Goal: Feedback & Contribution: Contribute content

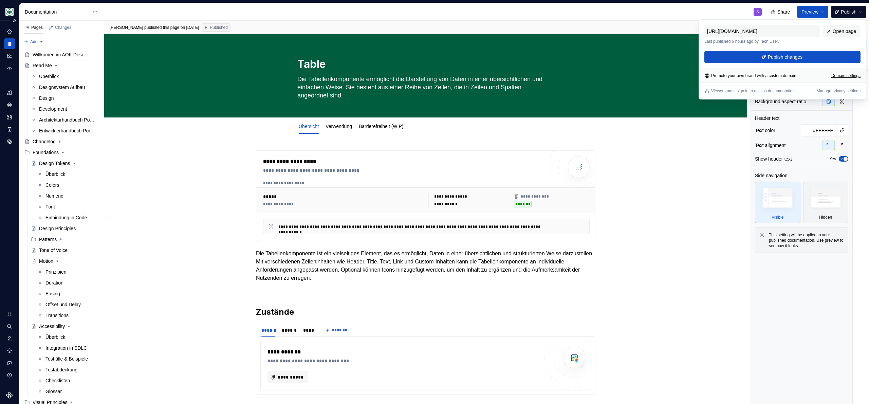
scroll to position [1461, 0]
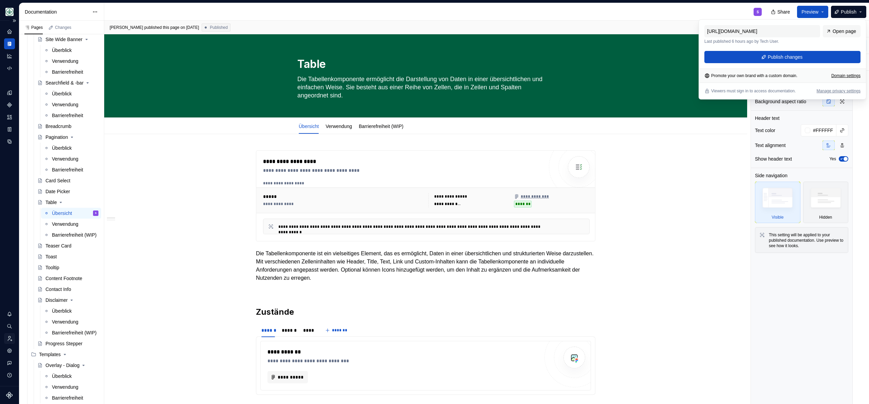
click at [9, 341] on icon "Invite team" at bounding box center [9, 339] width 6 height 6
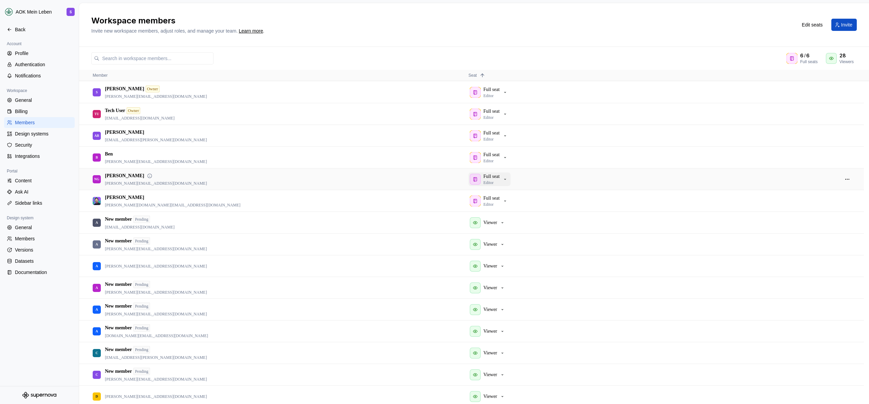
click at [494, 184] on p "Editor" at bounding box center [489, 182] width 10 height 5
click at [496, 182] on div "Full seat Editor" at bounding box center [492, 179] width 16 height 12
click at [318, 187] on div "NG [PERSON_NAME] [EMAIL_ADDRESS][DOMAIN_NAME]" at bounding box center [275, 179] width 365 height 21
click at [850, 178] on button "button" at bounding box center [848, 180] width 10 height 10
click at [826, 213] on span "Remove from workspace" at bounding box center [827, 214] width 56 height 12
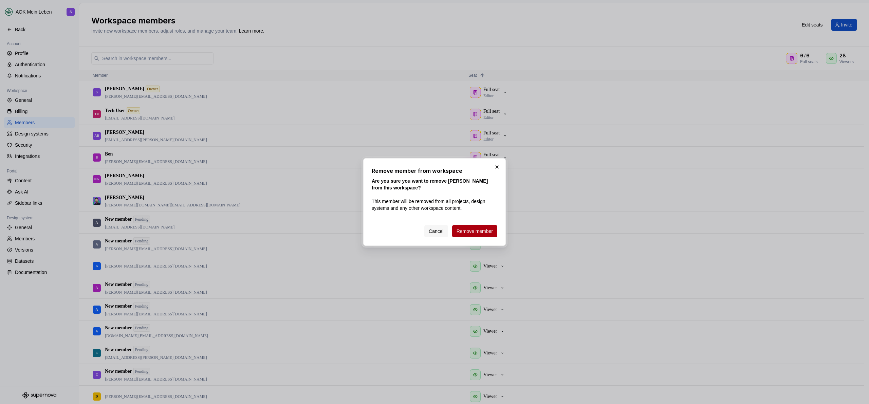
click at [477, 234] on span "Remove member" at bounding box center [475, 231] width 36 height 7
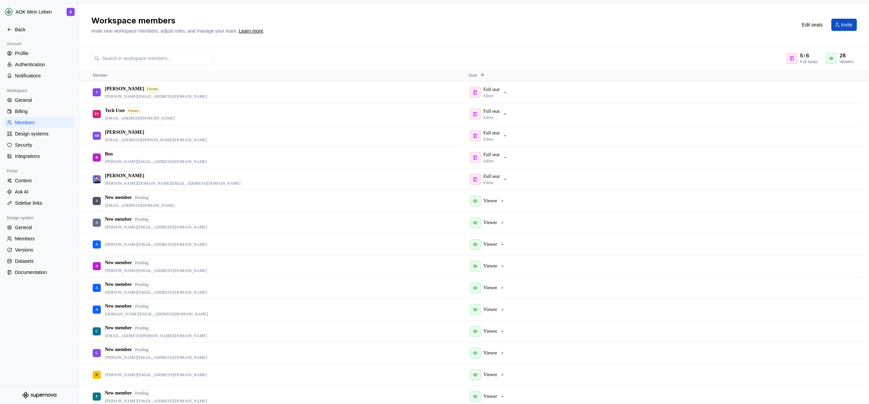
click at [583, 21] on h2 "Workspace members" at bounding box center [440, 20] width 698 height 11
click at [579, 20] on h2 "Workspace members" at bounding box center [440, 20] width 698 height 11
click at [353, 32] on div "Workspace members Invite new workspace members, adjust roles, and manage your t…" at bounding box center [440, 24] width 698 height 19
click at [23, 31] on div "Back" at bounding box center [43, 29] width 57 height 7
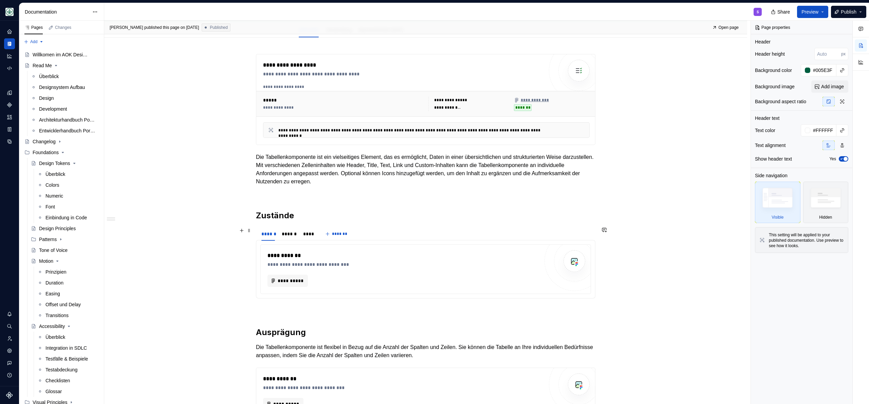
scroll to position [145, 0]
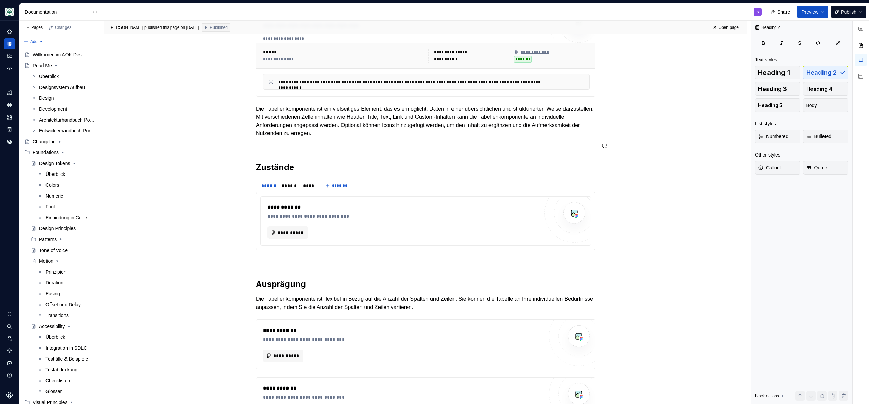
click at [317, 150] on div "**********" at bounding box center [426, 346] width 340 height 681
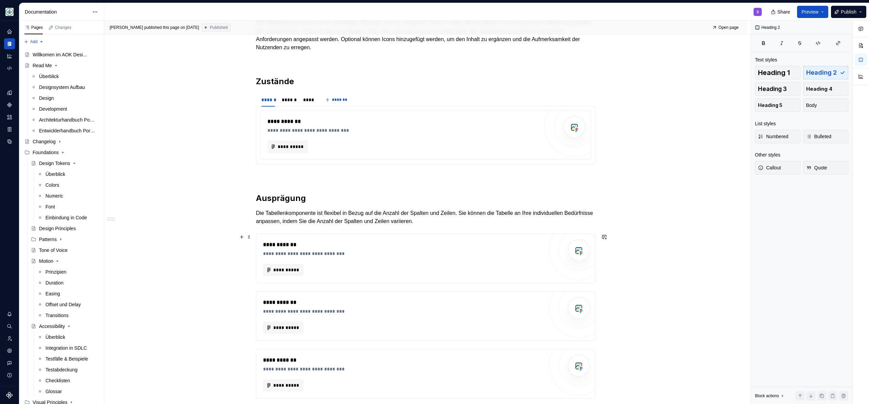
scroll to position [205, 0]
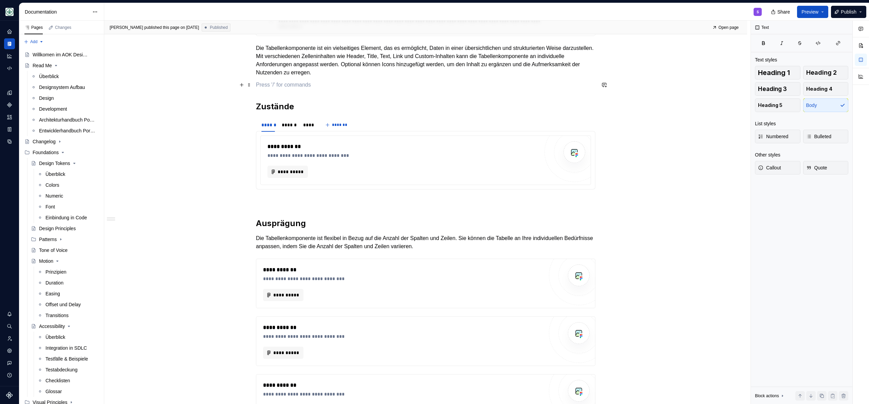
click at [404, 86] on p at bounding box center [426, 85] width 340 height 8
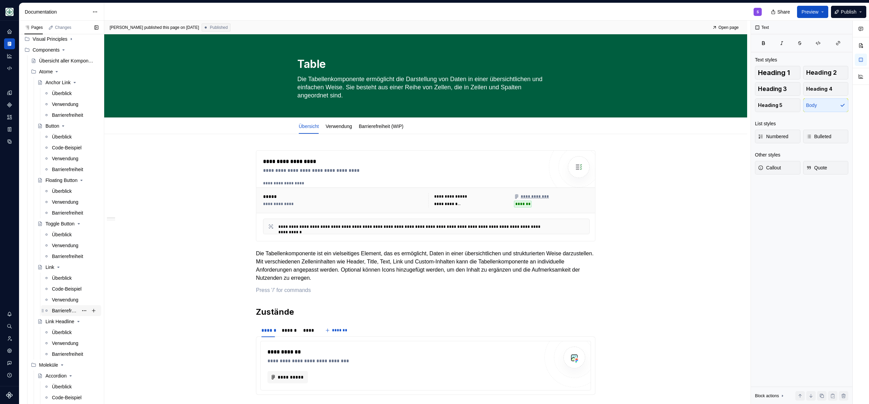
scroll to position [397, 0]
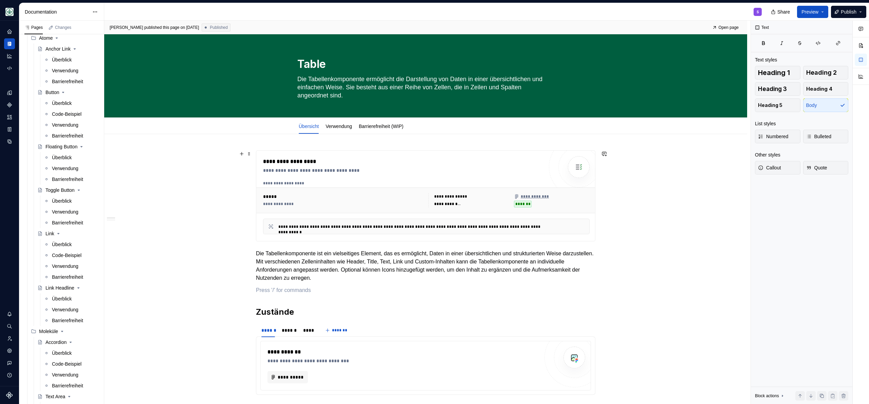
click at [389, 127] on link "Barrierefreiheit (WIP)" at bounding box center [381, 126] width 44 height 5
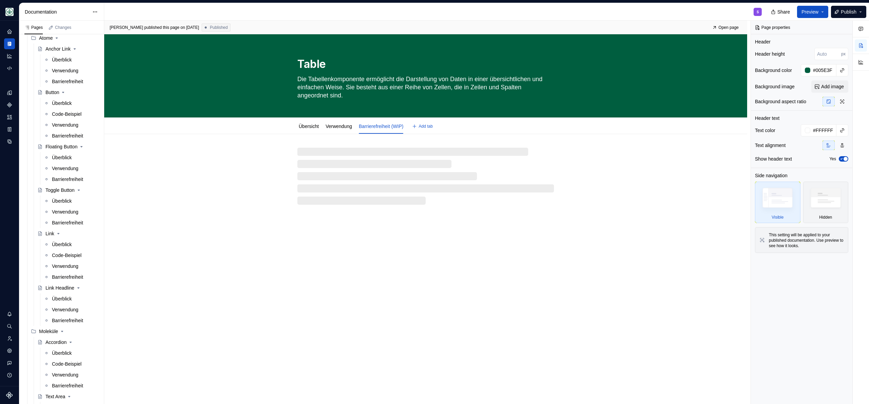
click at [387, 120] on html "AOK Mein Leben S Design system data Documentation S Share Preview Publish Pages…" at bounding box center [434, 202] width 869 height 404
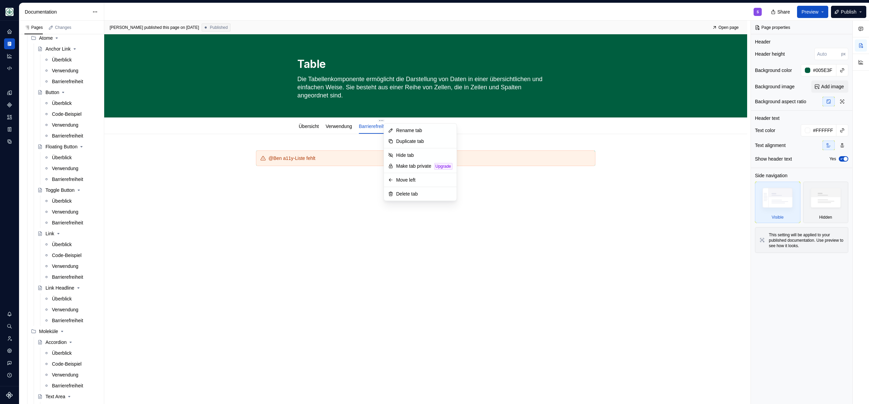
type textarea "*"
click at [418, 129] on div "Rename tab" at bounding box center [424, 130] width 56 height 7
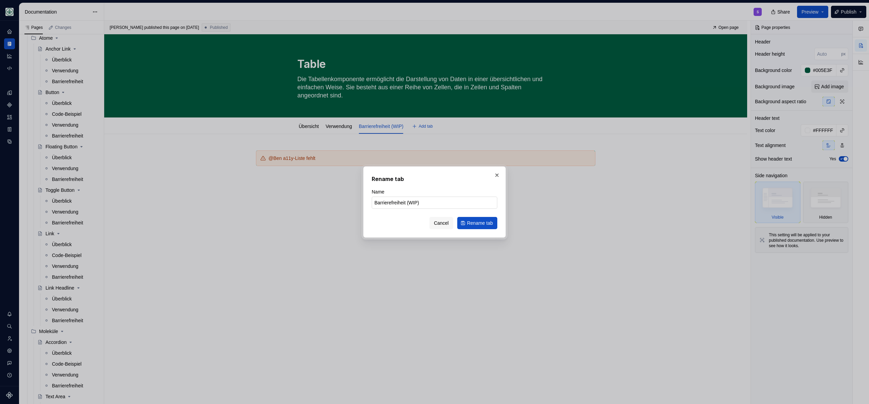
click at [429, 205] on input "Barrierefreiheit (WIP)" at bounding box center [435, 203] width 126 height 12
click at [437, 221] on span "Cancel" at bounding box center [441, 223] width 15 height 7
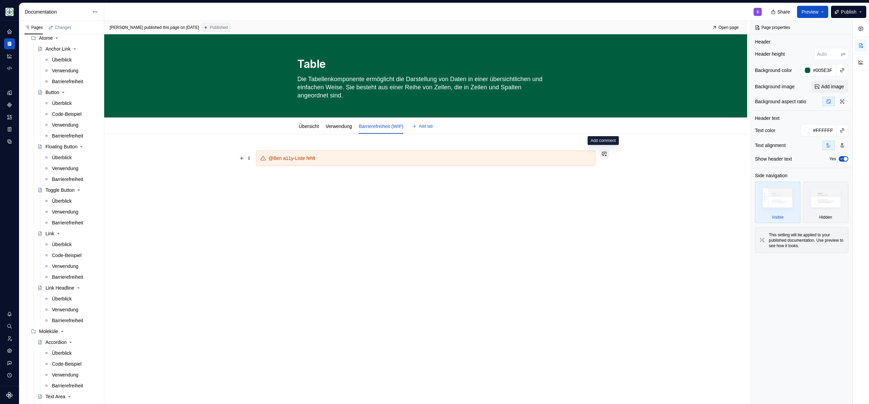
click at [606, 153] on button "button" at bounding box center [605, 154] width 10 height 10
click at [509, 176] on icon "Mention someone" at bounding box center [508, 176] width 7 height 7
click at [602, 174] on icon "Send" at bounding box center [601, 176] width 7 height 7
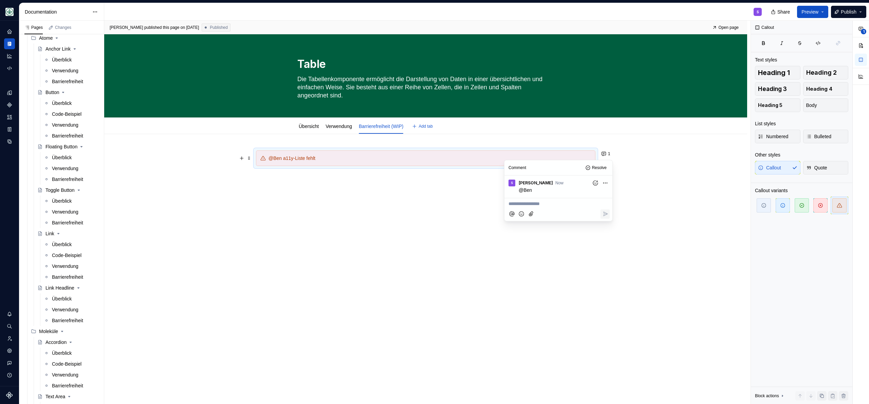
click at [325, 222] on div "@Ben a11y-Liste fehlt 1" at bounding box center [425, 220] width 643 height 172
click at [340, 125] on link "Verwendung" at bounding box center [339, 126] width 26 height 5
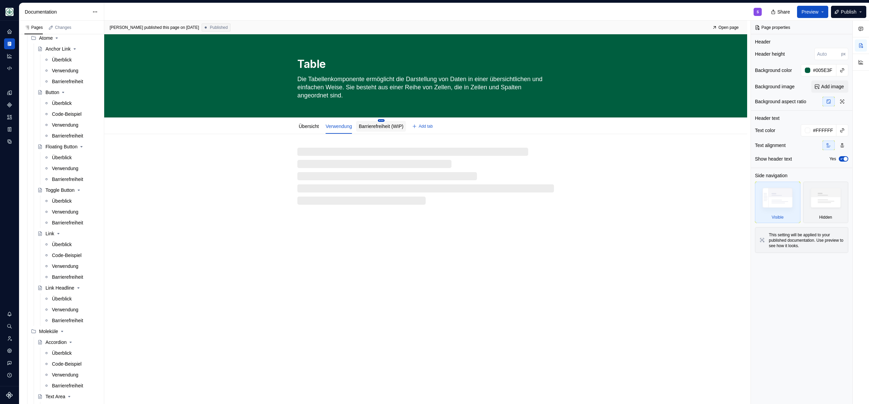
click at [389, 120] on html "AOK Mein Leben S Design system data Documentation S Share Preview Publish Pages…" at bounding box center [434, 202] width 869 height 404
type textarea "*"
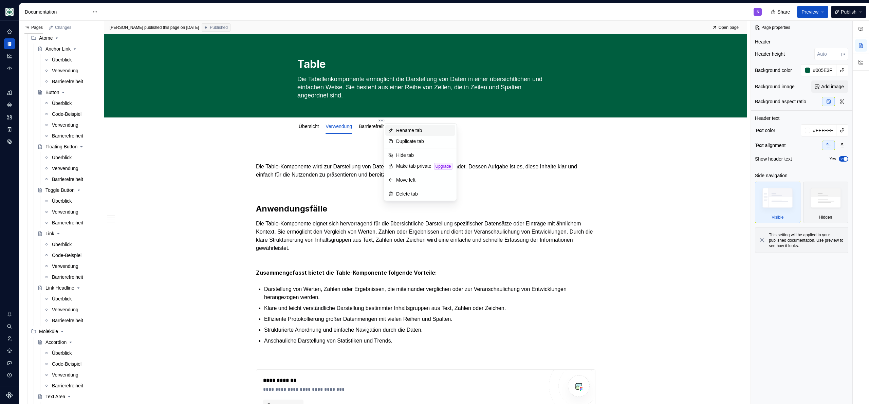
click at [407, 132] on div "Rename tab" at bounding box center [424, 130] width 56 height 7
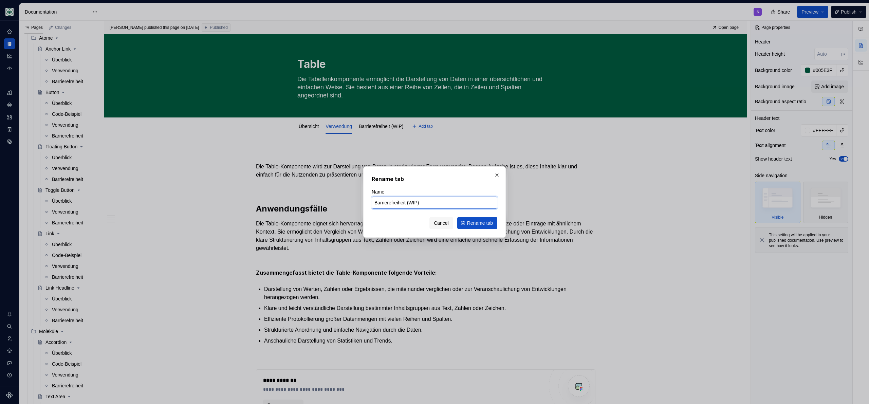
drag, startPoint x: 410, startPoint y: 205, endPoint x: 442, endPoint y: 205, distance: 32.3
click at [442, 205] on input "Barrierefreiheit (WIP)" at bounding box center [435, 203] width 126 height 12
type input "Barrierefreiheit"
click button "Rename tab" at bounding box center [477, 223] width 40 height 12
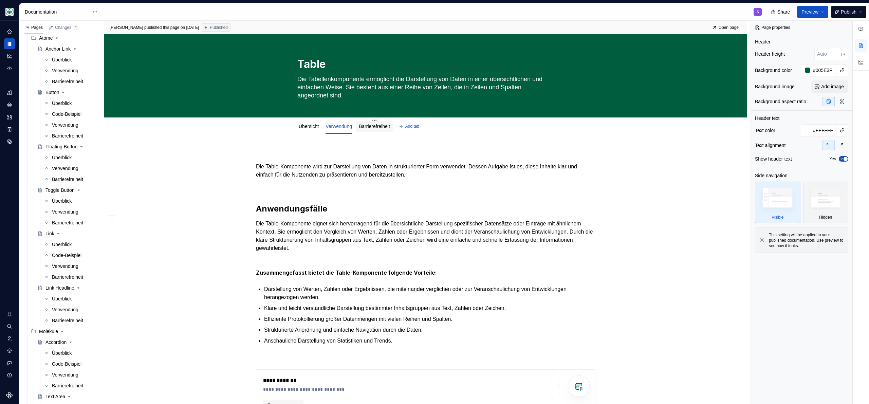
click at [386, 129] on link "Barrierefreiheit" at bounding box center [374, 126] width 31 height 5
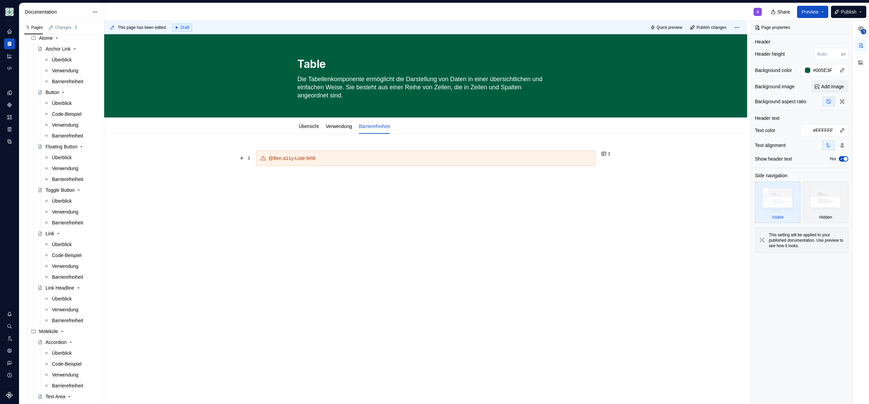
click at [291, 156] on div "@Ben a11y-Liste fehlt" at bounding box center [430, 158] width 323 height 7
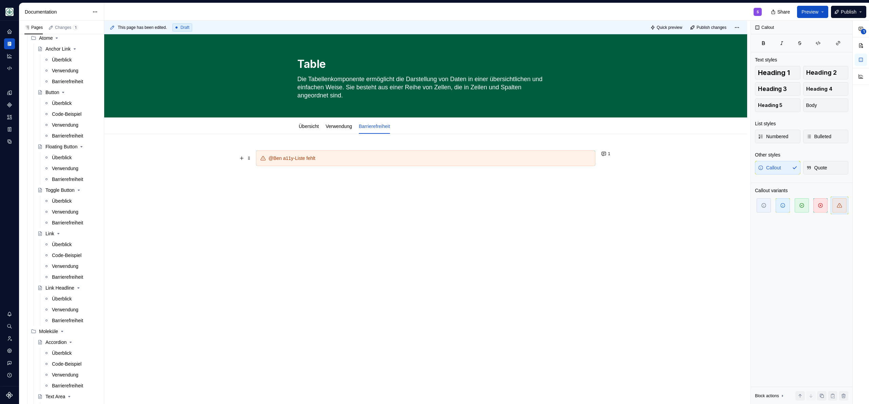
type textarea "*"
drag, startPoint x: 283, startPoint y: 161, endPoint x: 267, endPoint y: 159, distance: 15.9
click at [267, 158] on div "@Ben a11y-Liste fehlt" at bounding box center [426, 158] width 340 height 16
click at [308, 156] on div "a11y-Liste fehlt" at bounding box center [430, 158] width 323 height 7
click at [289, 198] on div "a11y-Liste folgt in Kürze 1" at bounding box center [425, 220] width 643 height 172
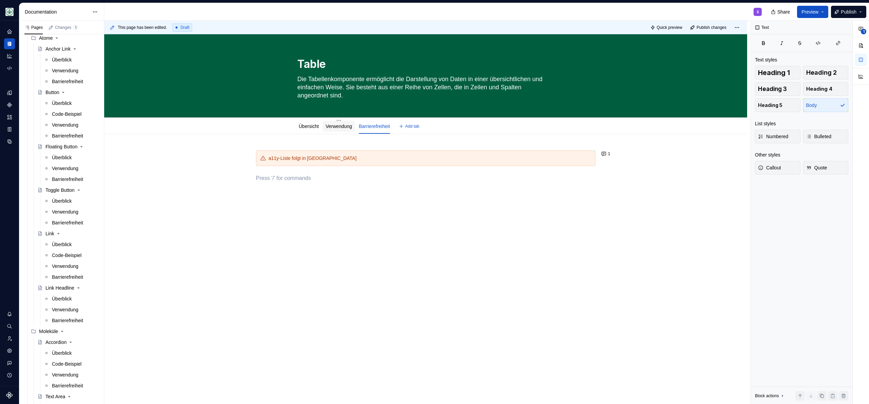
click at [330, 129] on div "Verwendung" at bounding box center [339, 126] width 26 height 7
click at [314, 127] on link "Übersicht" at bounding box center [309, 126] width 20 height 5
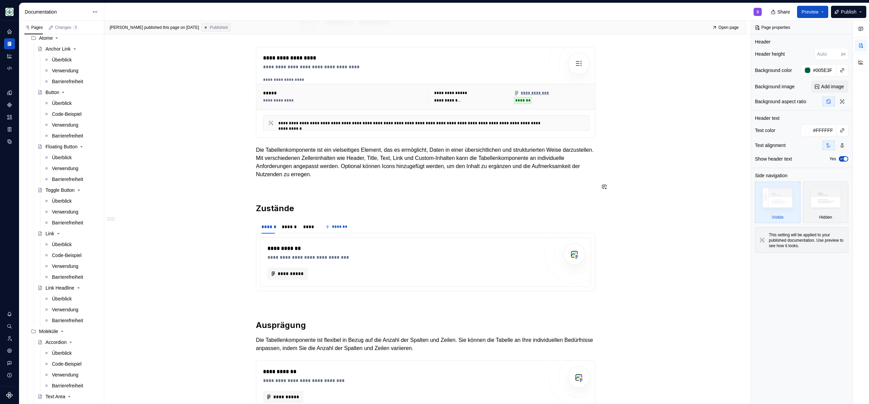
scroll to position [104, 0]
click at [353, 114] on div "**********" at bounding box center [426, 122] width 327 height 16
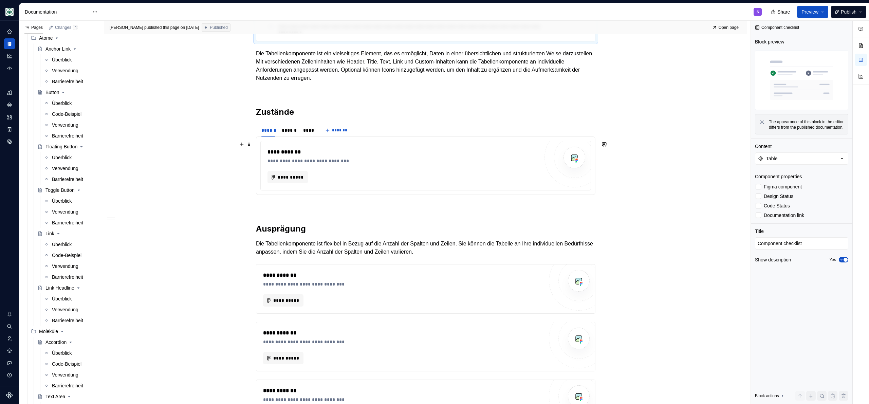
scroll to position [97, 0]
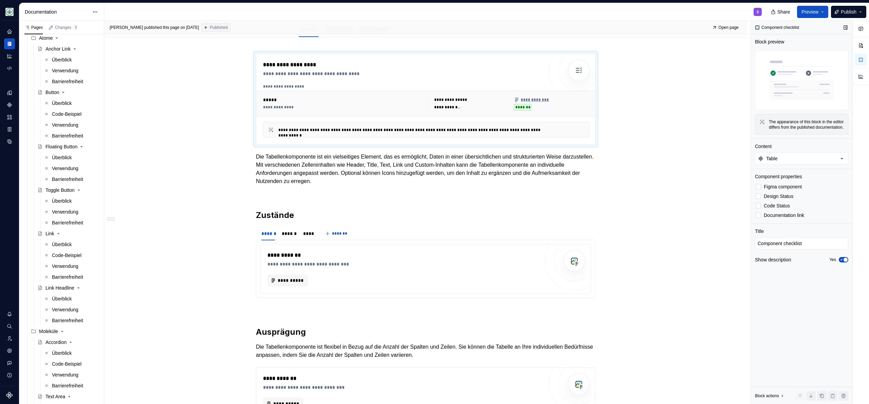
click at [845, 262] on span "button" at bounding box center [846, 260] width 4 height 4
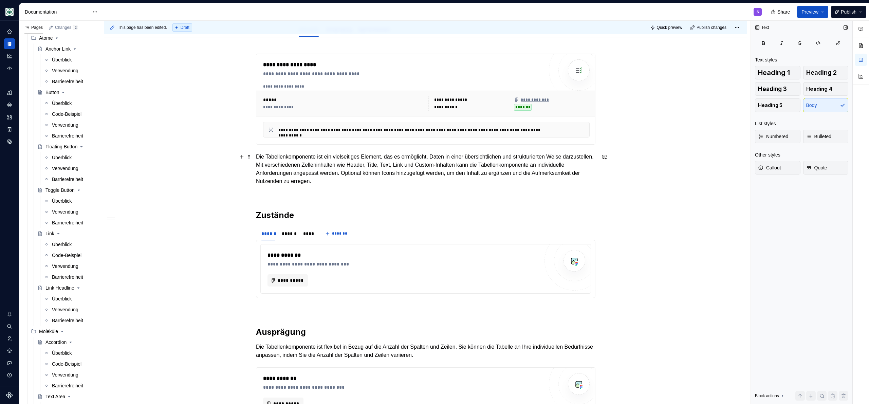
click at [395, 180] on p "Die Tabellenkomponente ist ein vielseitiges Element, das es ermöglicht, Daten i…" at bounding box center [426, 169] width 340 height 33
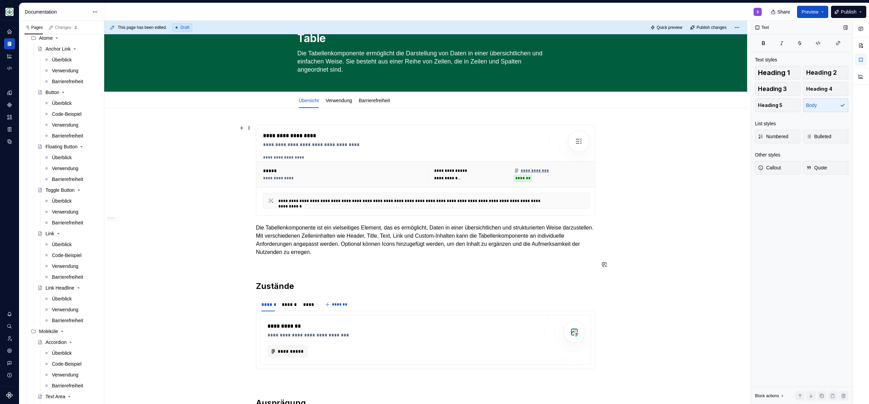
scroll to position [0, 0]
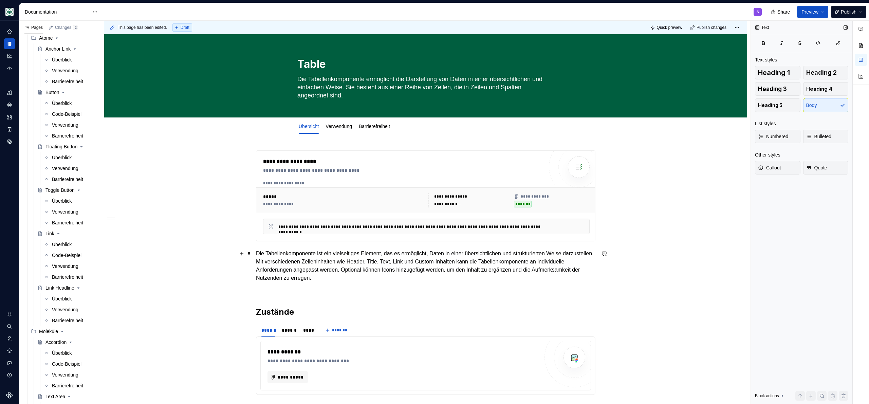
click at [348, 262] on p "Die Tabellenkomponente ist ein vielseitiges Element, das es ermöglicht, Daten i…" at bounding box center [426, 266] width 340 height 33
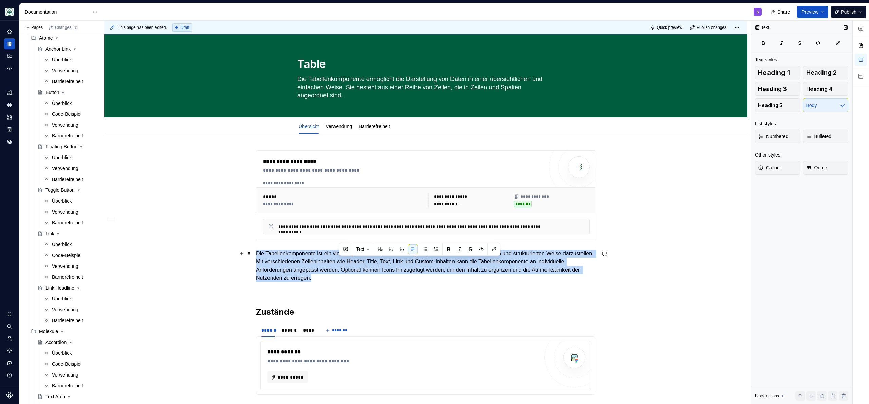
click at [348, 262] on p "Die Tabellenkomponente ist ein vielseitiges Element, das es ermöglicht, Daten i…" at bounding box center [426, 266] width 340 height 33
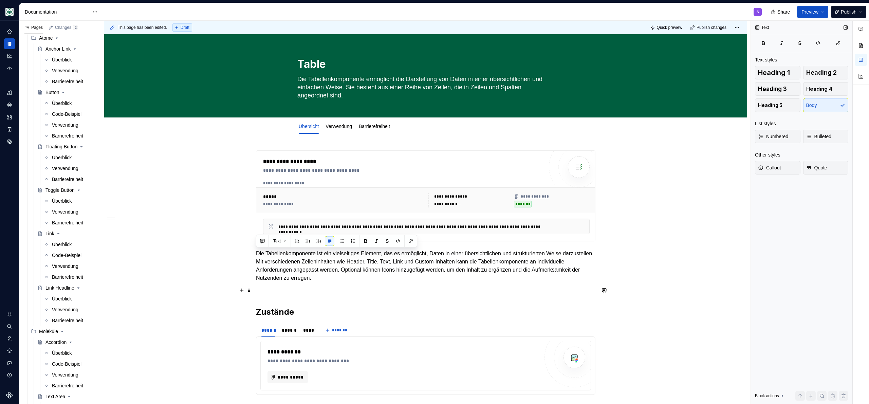
click at [400, 287] on p at bounding box center [426, 290] width 340 height 8
click at [401, 274] on p "Die Tabellenkomponente ist ein vielseitiges Element, das es ermöglicht, Daten i…" at bounding box center [426, 266] width 340 height 33
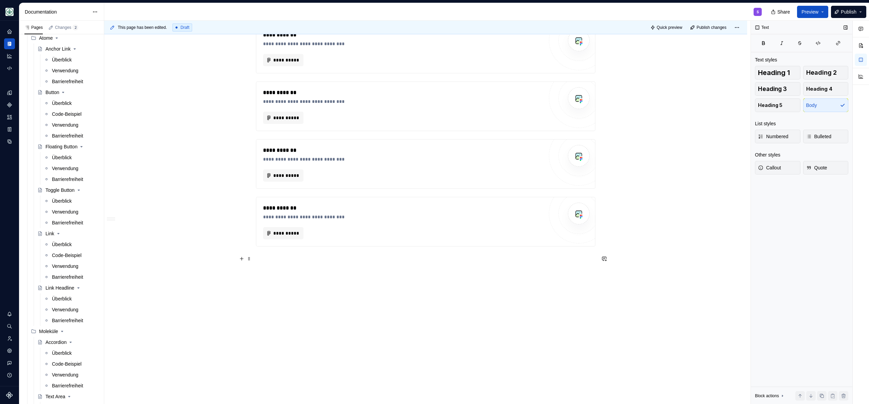
click at [394, 289] on div "**********" at bounding box center [427, 213] width 647 height 384
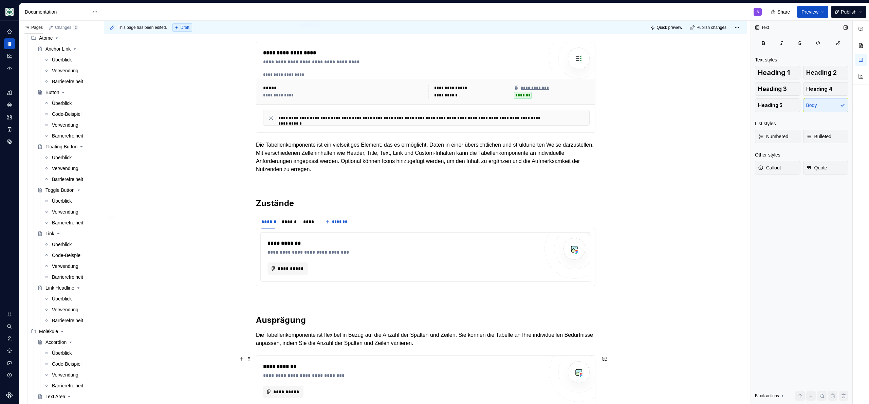
scroll to position [57, 0]
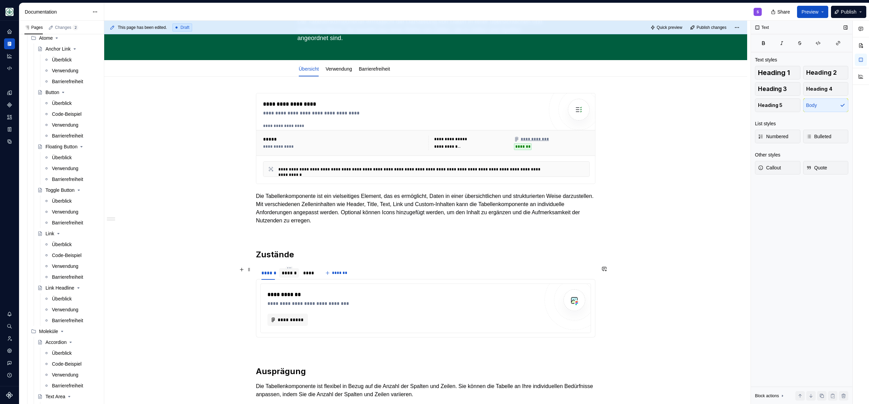
click at [283, 273] on div "******" at bounding box center [289, 273] width 15 height 7
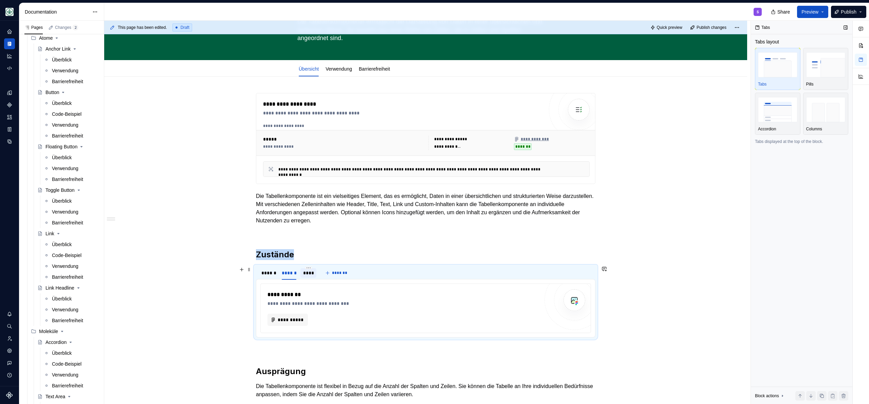
click at [306, 274] on div "****" at bounding box center [308, 273] width 11 height 7
click at [339, 71] on link "Verwendung" at bounding box center [339, 68] width 26 height 5
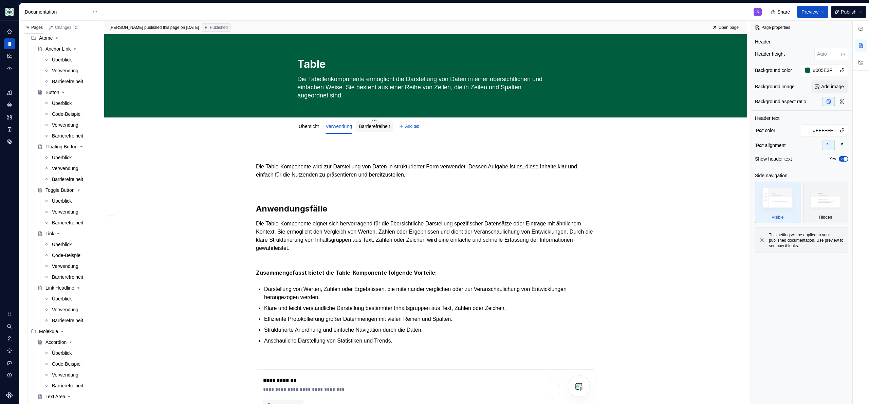
click at [380, 128] on link "Barrierefreiheit" at bounding box center [374, 126] width 31 height 5
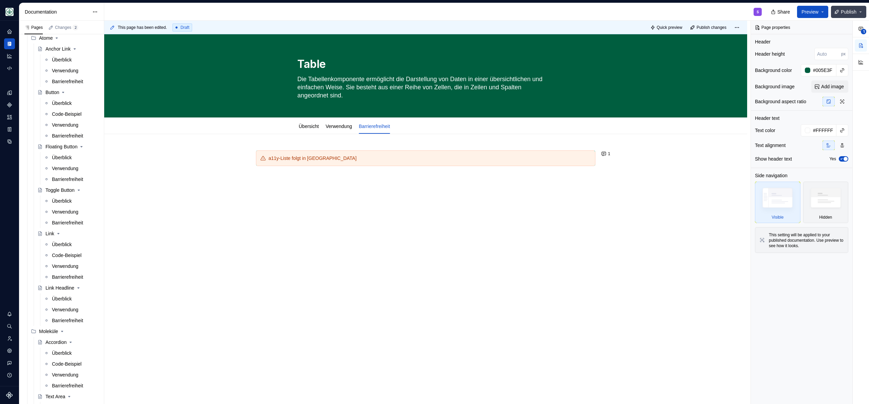
click at [842, 14] on span "Publish" at bounding box center [849, 11] width 16 height 7
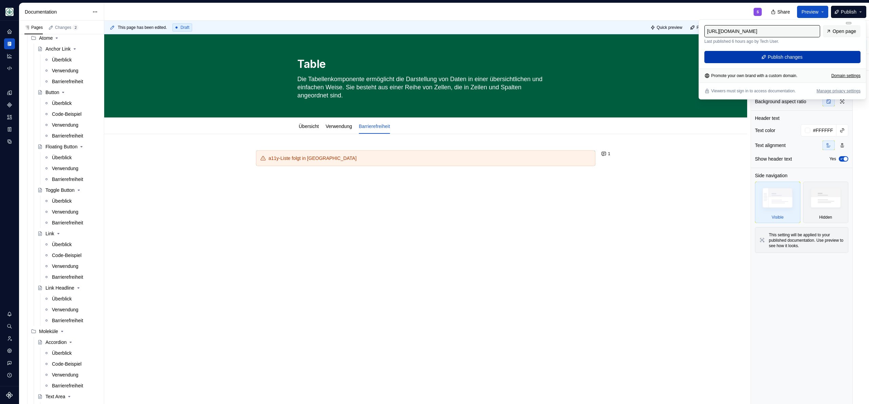
click at [809, 56] on button "Publish changes" at bounding box center [783, 57] width 156 height 12
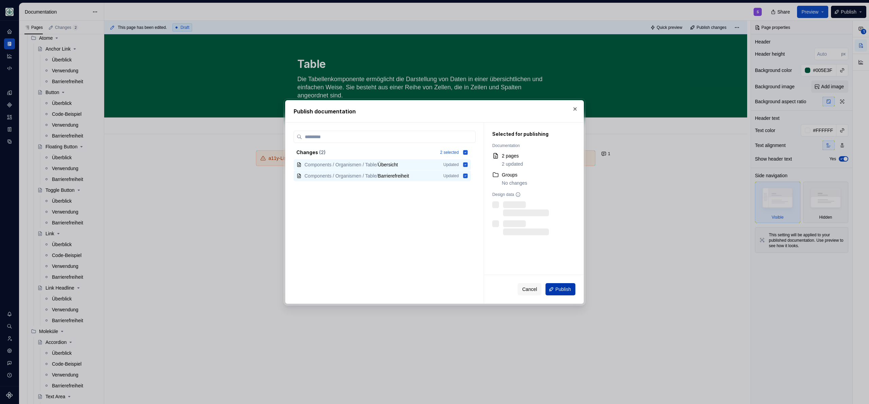
click at [560, 292] on span "Publish" at bounding box center [564, 289] width 16 height 7
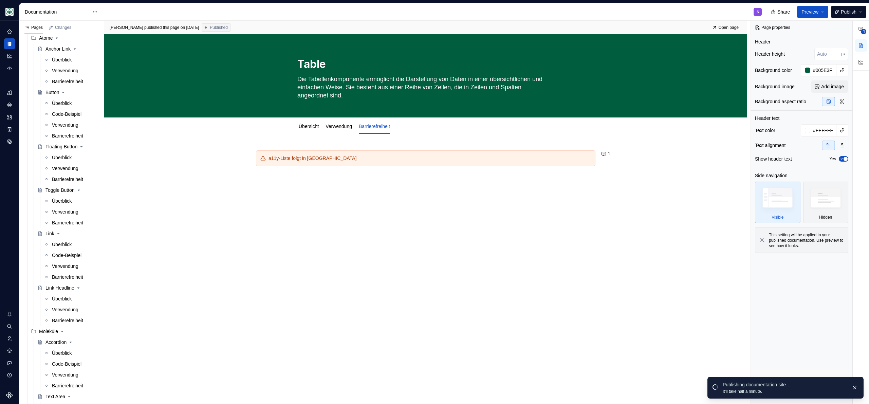
type textarea "*"
